Goal: Find specific page/section: Locate a particular part of the current website

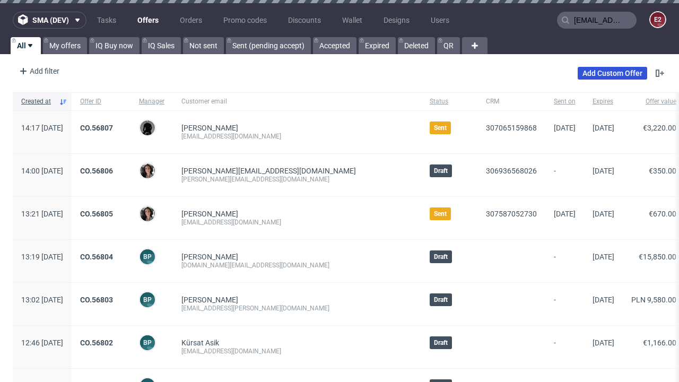
type input "[EMAIL_ADDRESS][DOMAIN_NAME]"
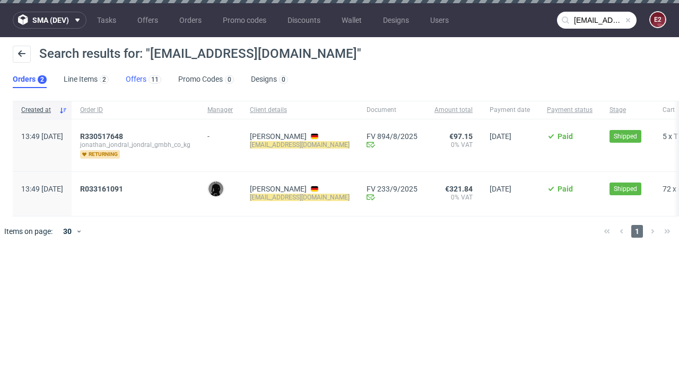
click at [143, 80] on link "Offers 11" at bounding box center [144, 79] width 36 height 17
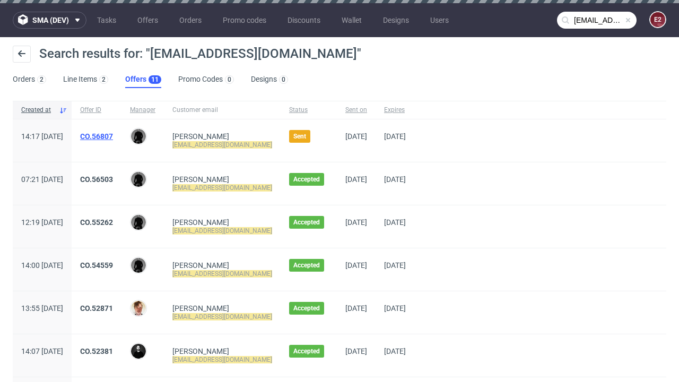
click at [113, 136] on link "CO.56807" at bounding box center [96, 136] width 33 height 8
